Goal: Check status: Check status

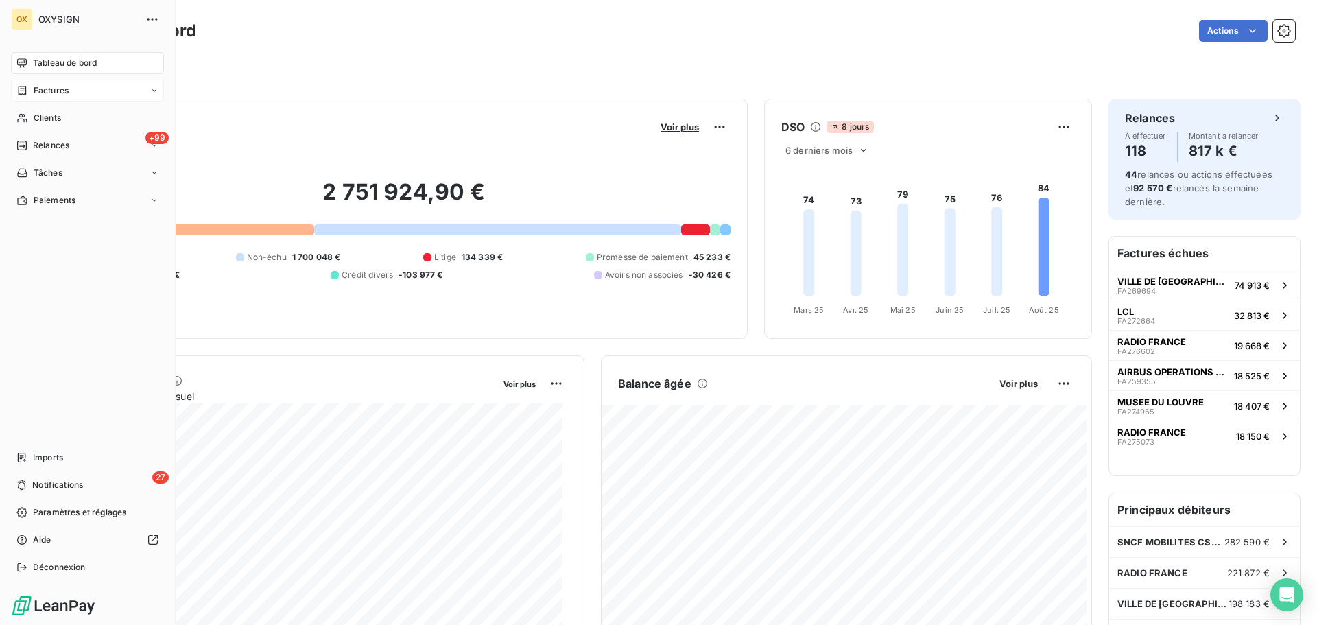
click at [39, 88] on span "Factures" at bounding box center [51, 90] width 35 height 12
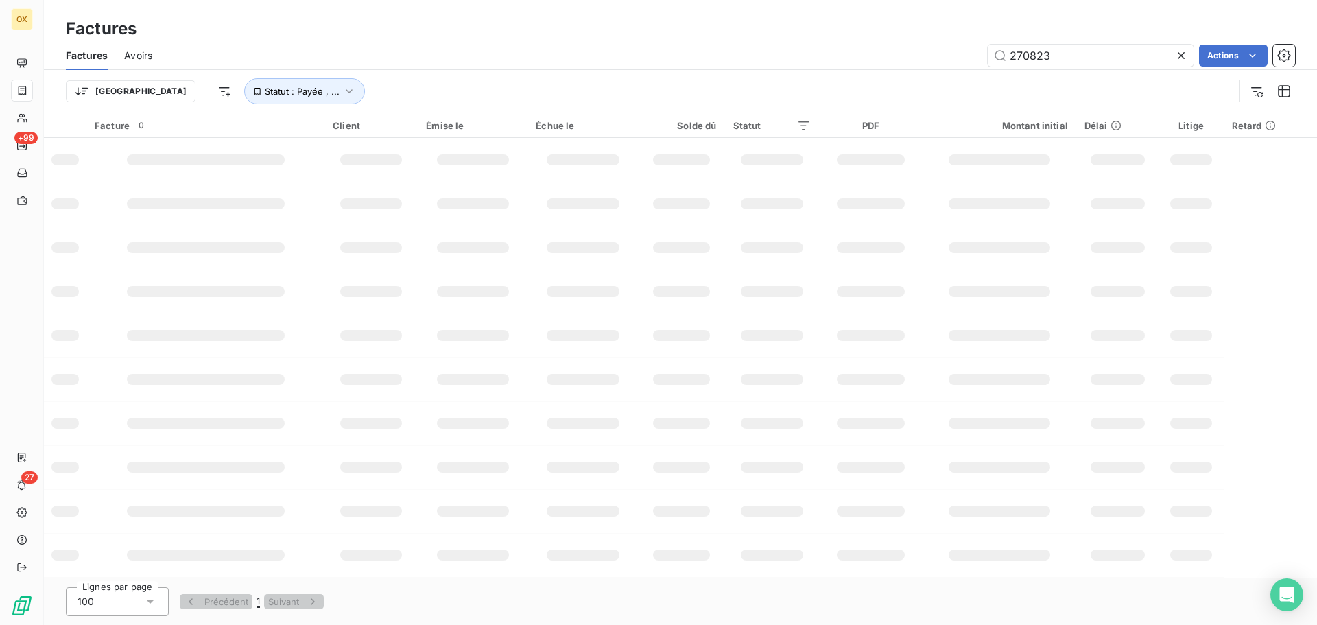
drag, startPoint x: 1059, startPoint y: 56, endPoint x: 930, endPoint y: 39, distance: 130.7
click at [933, 40] on div "Factures Factures Avoirs 270823 Actions Trier Statut : Payée , ..." at bounding box center [680, 56] width 1273 height 113
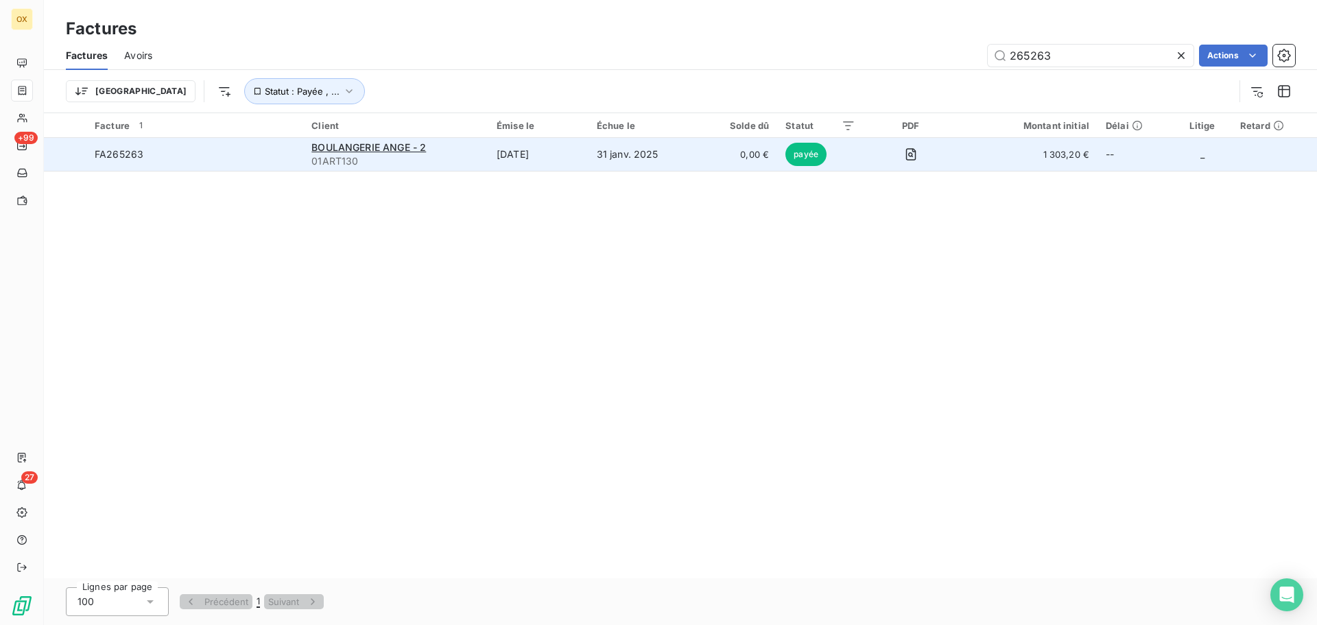
type input "265263"
click at [182, 158] on span "FA265263" at bounding box center [195, 154] width 200 height 14
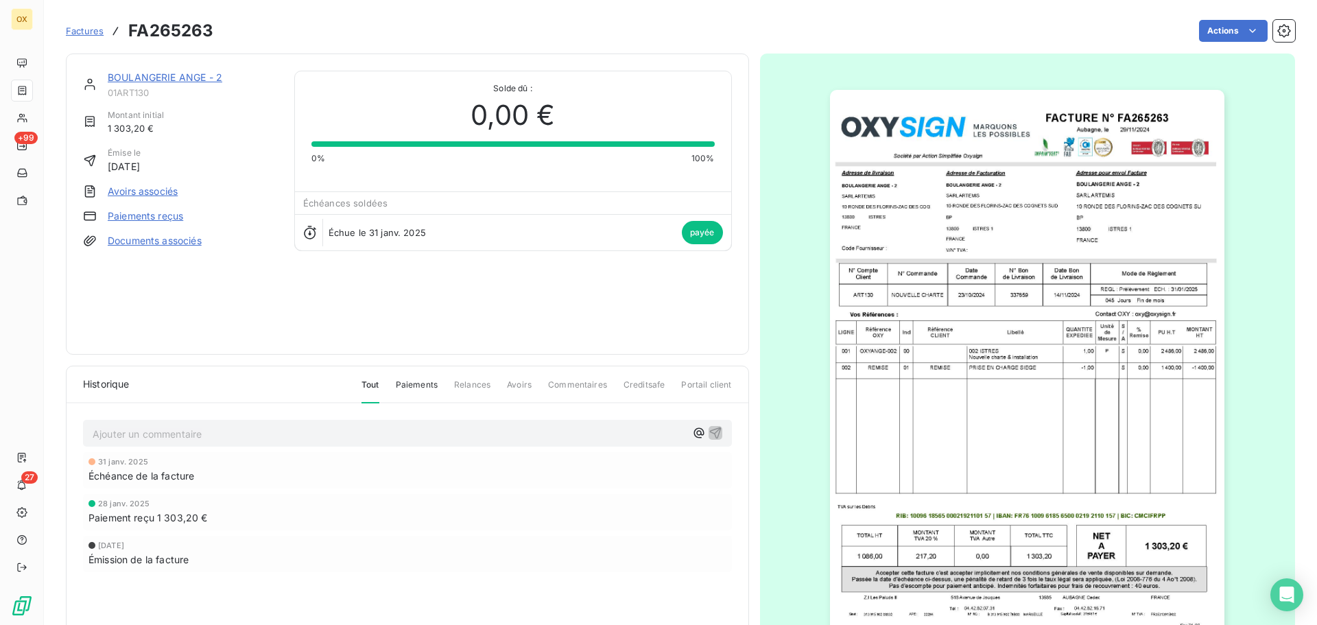
click at [1004, 312] on img "button" at bounding box center [1027, 369] width 394 height 558
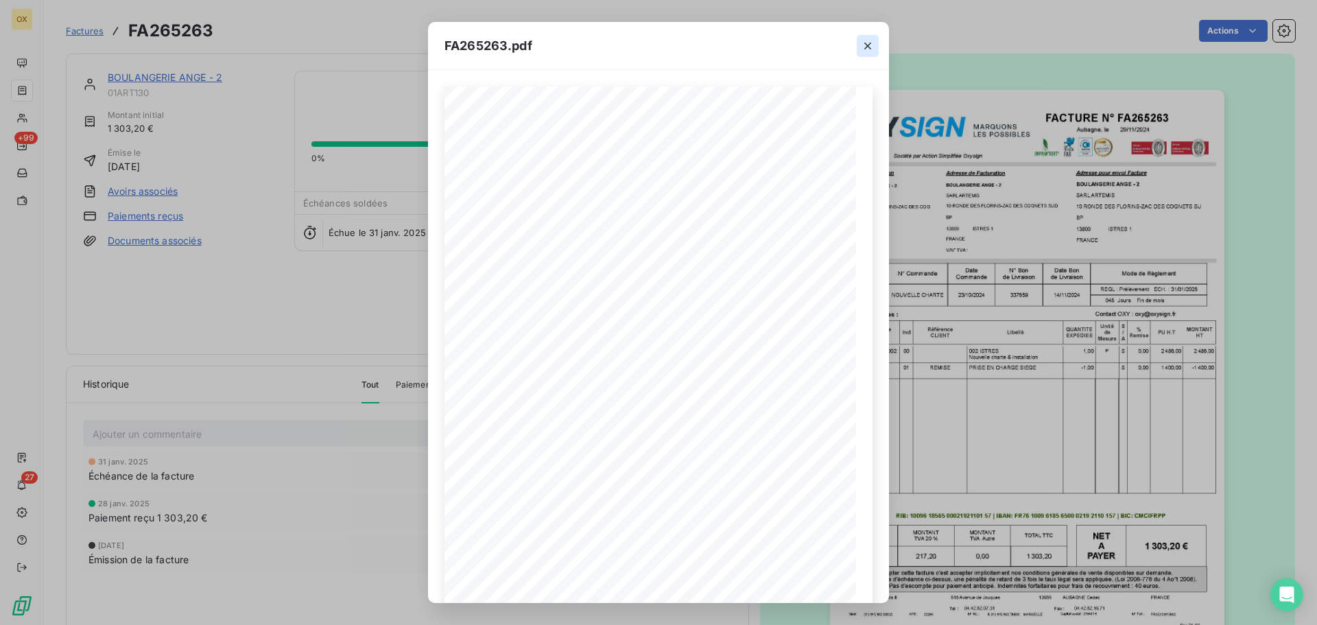
click at [870, 43] on icon "button" at bounding box center [867, 46] width 7 height 7
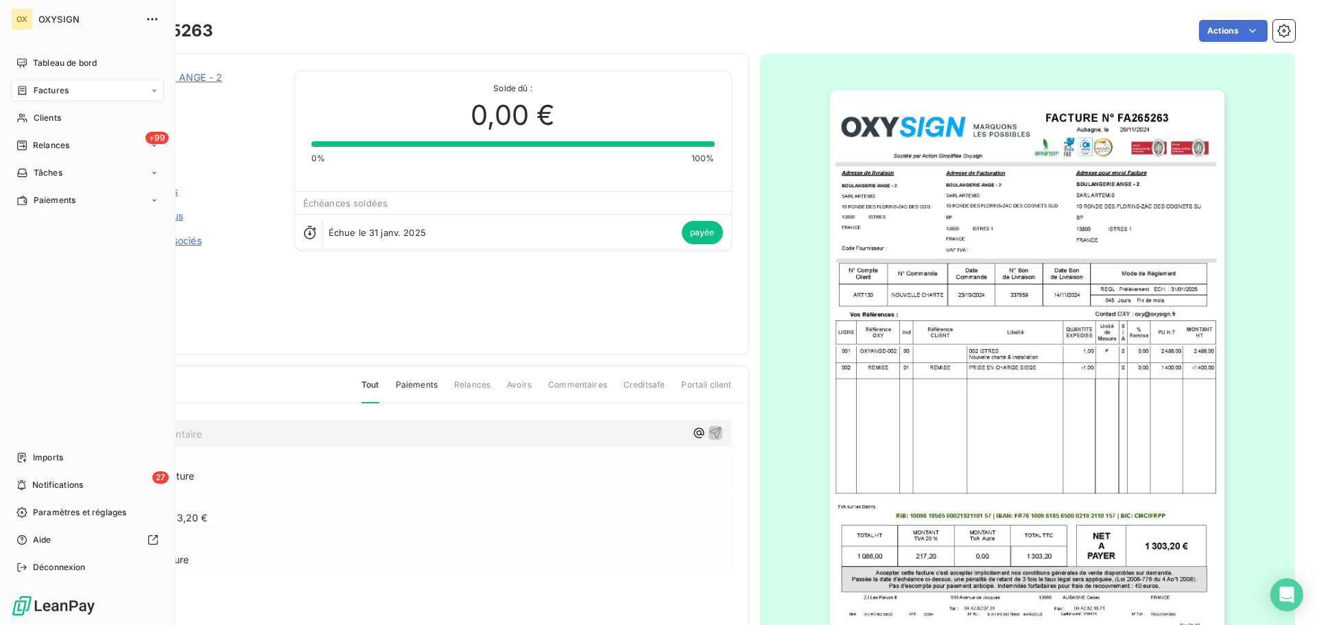
click at [40, 84] on div "Factures" at bounding box center [87, 91] width 153 height 22
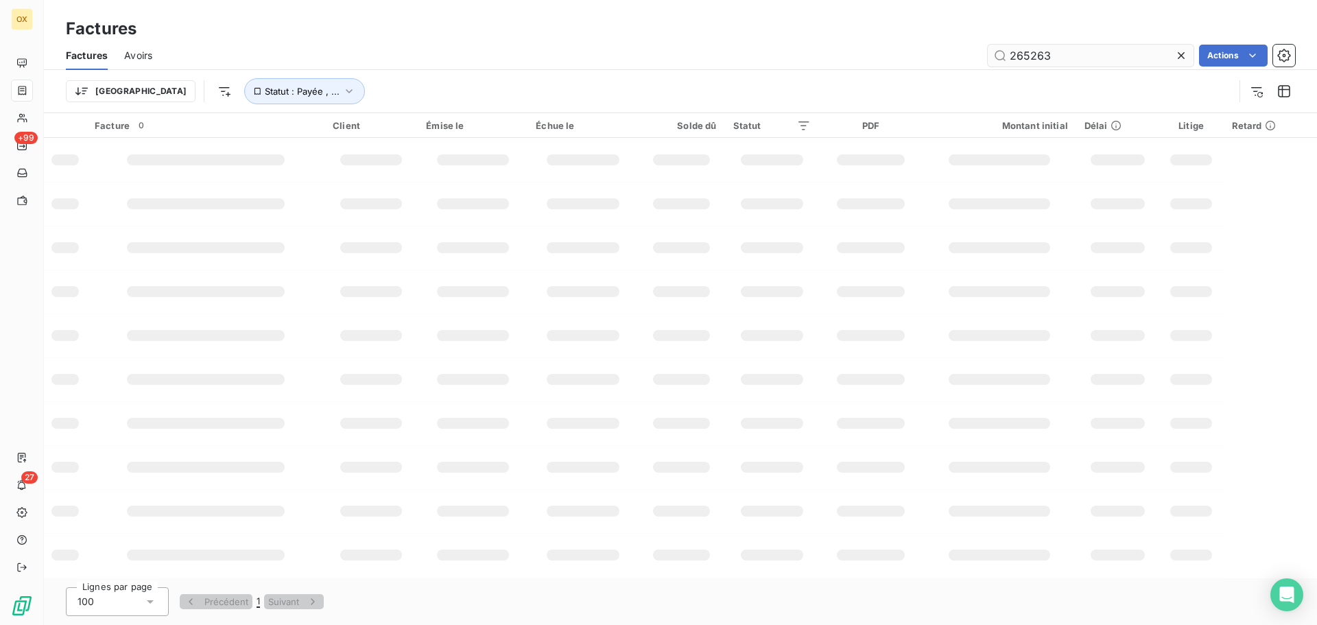
drag, startPoint x: 1060, startPoint y: 56, endPoint x: 1009, endPoint y: 59, distance: 50.9
click at [1009, 59] on input "265263" at bounding box center [1090, 56] width 206 height 22
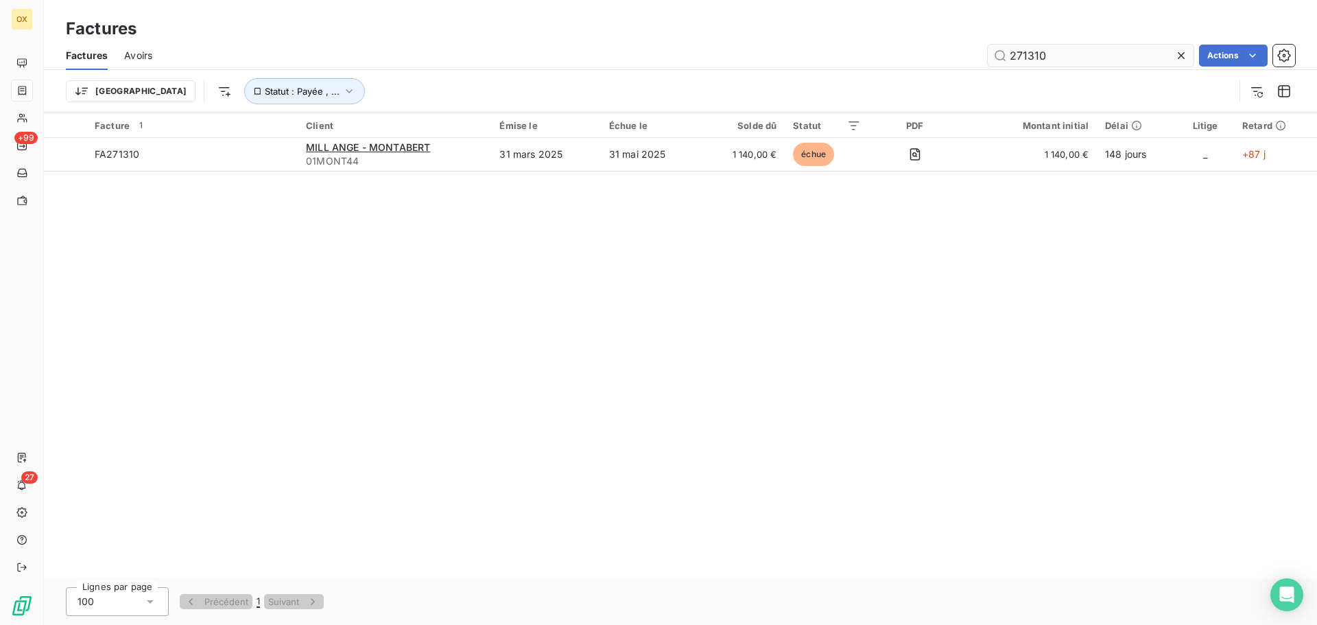
drag, startPoint x: 1049, startPoint y: 56, endPoint x: 1023, endPoint y: 64, distance: 27.5
click at [1023, 64] on input "271310" at bounding box center [1090, 56] width 206 height 22
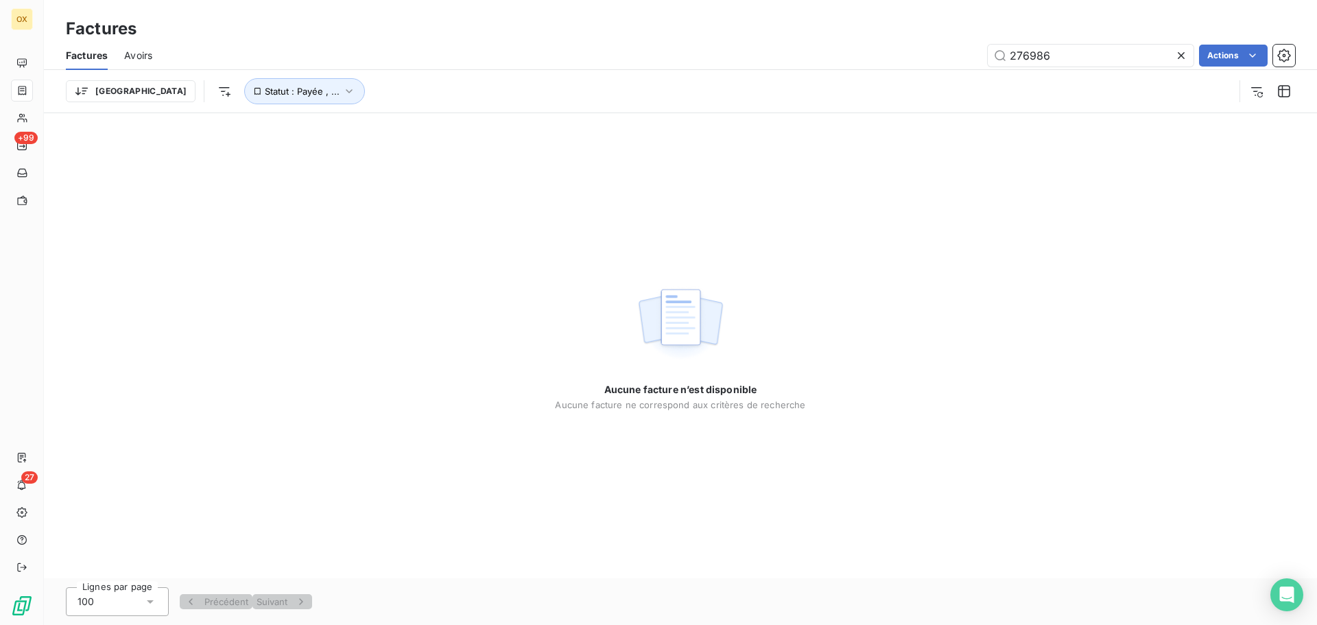
type input "276986"
drag, startPoint x: 1162, startPoint y: 167, endPoint x: 1151, endPoint y: 171, distance: 11.7
click at [1162, 167] on div "Aucune facture n’est disponible Aucune facture ne correspond aux critères de re…" at bounding box center [680, 345] width 1273 height 465
click at [1184, 53] on icon at bounding box center [1181, 56] width 14 height 14
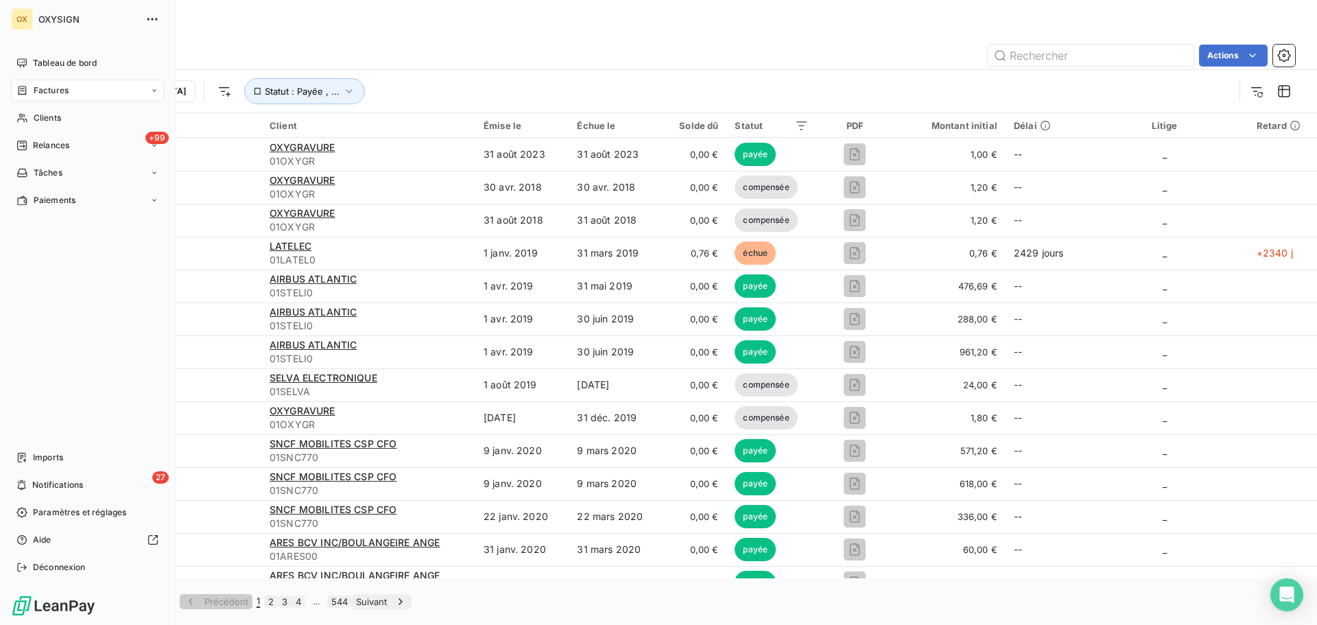
click at [39, 91] on span "Factures" at bounding box center [51, 90] width 35 height 12
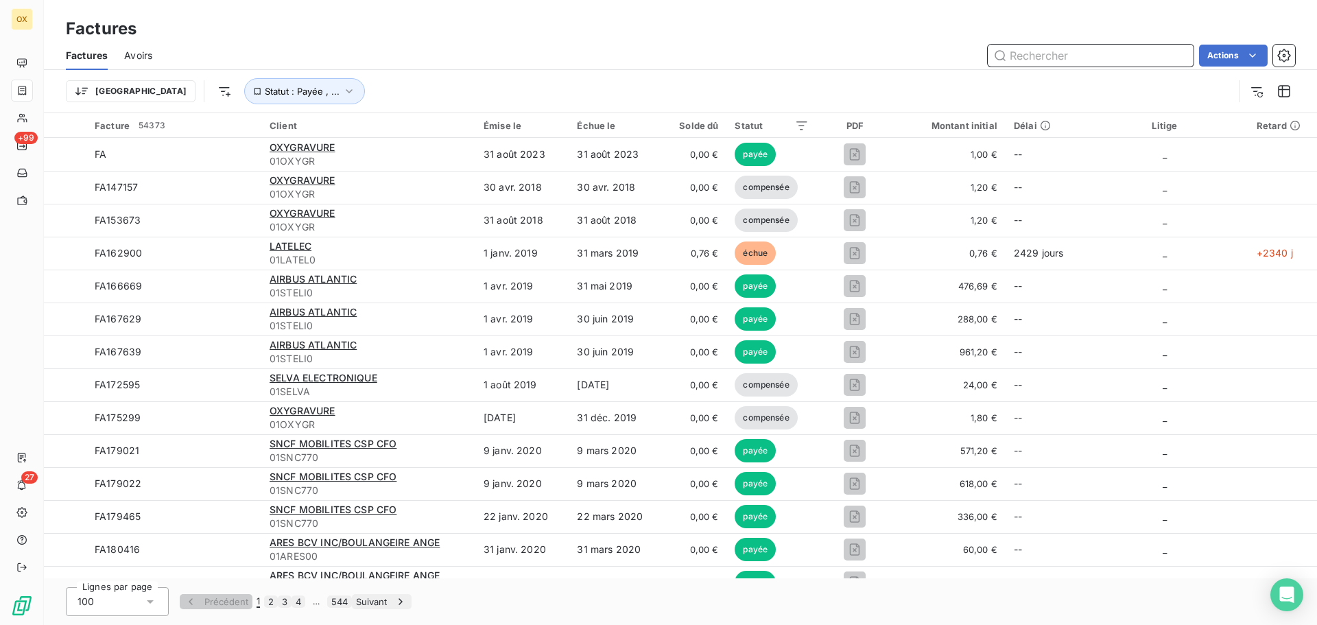
click at [1021, 61] on input "text" at bounding box center [1090, 56] width 206 height 22
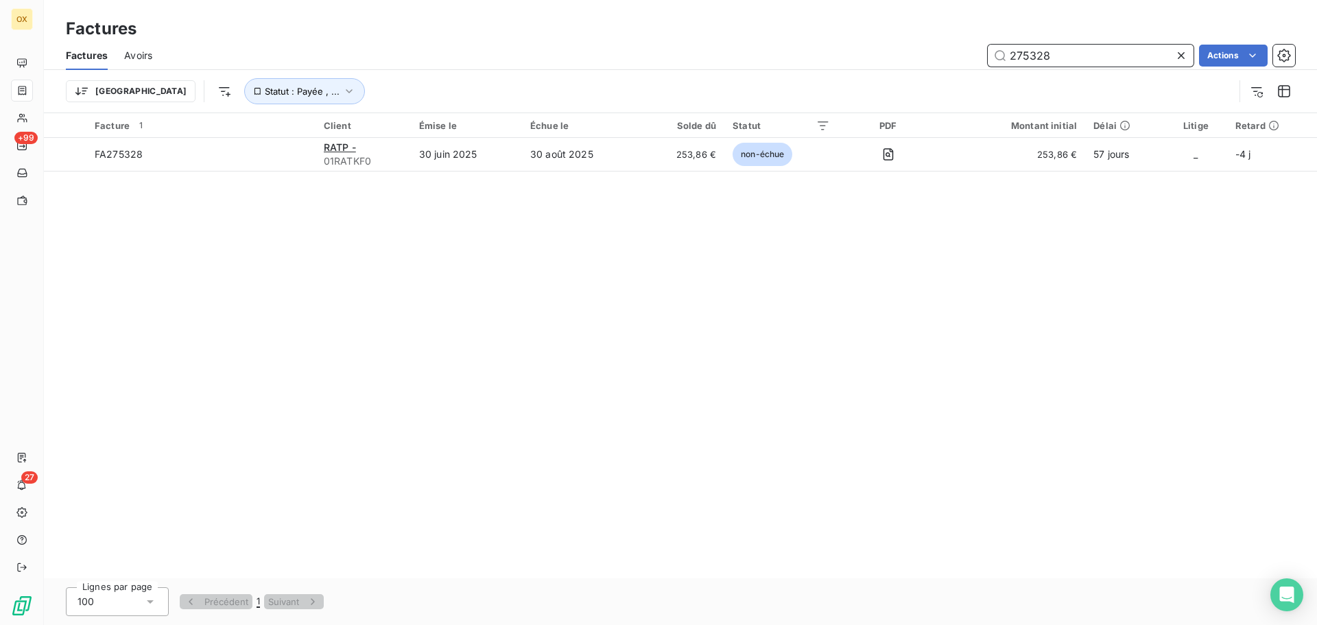
drag, startPoint x: 1061, startPoint y: 51, endPoint x: 999, endPoint y: 49, distance: 62.4
click at [999, 49] on input "275328" at bounding box center [1090, 56] width 206 height 22
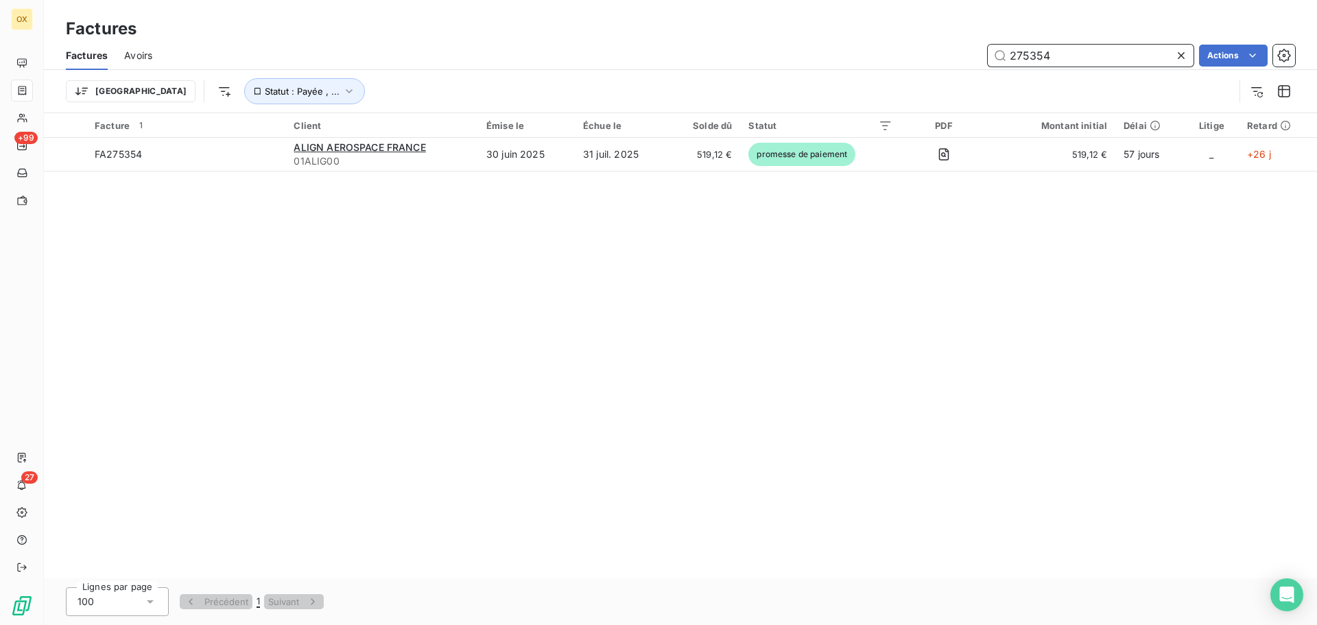
drag, startPoint x: 1083, startPoint y: 62, endPoint x: 998, endPoint y: 51, distance: 85.8
click at [998, 51] on input "275354" at bounding box center [1090, 56] width 206 height 22
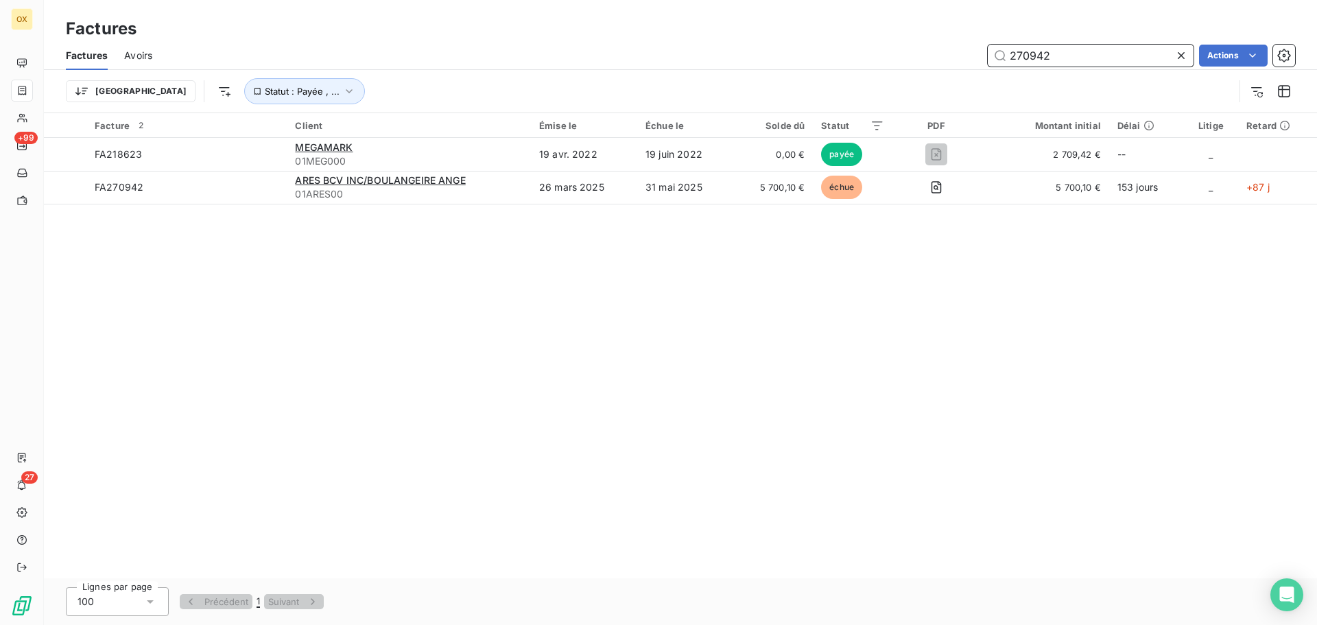
type input "270942"
click at [1178, 54] on icon at bounding box center [1181, 56] width 14 height 14
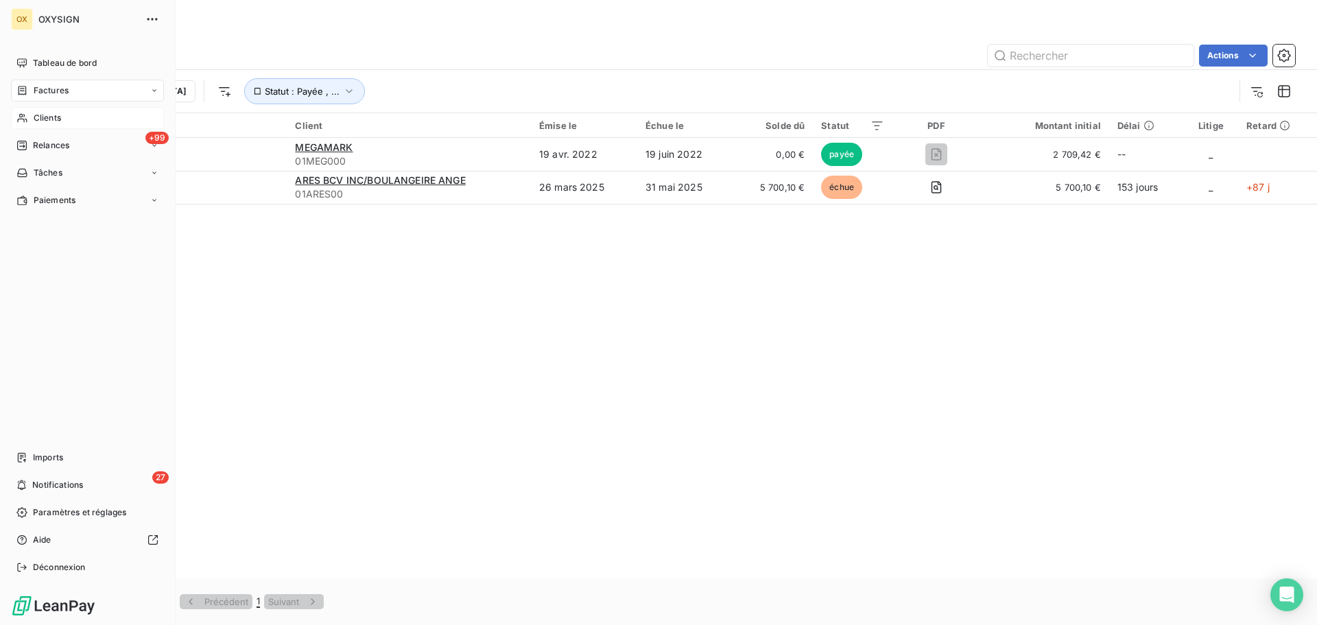
click at [45, 117] on span "Clients" at bounding box center [47, 118] width 27 height 12
